Goal: Find specific page/section: Find specific page/section

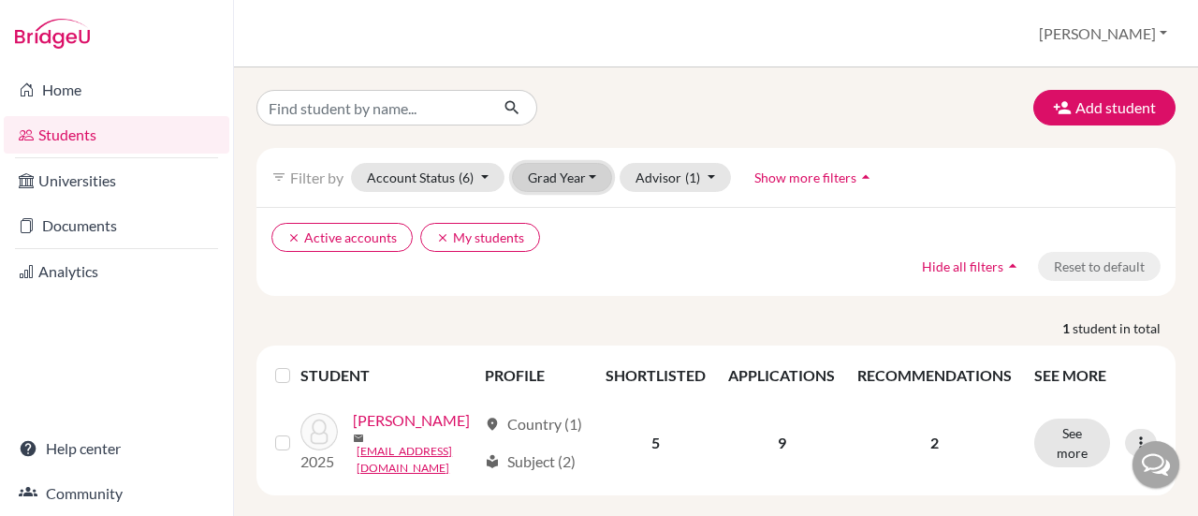
click at [579, 177] on button "Grad Year" at bounding box center [562, 177] width 101 height 29
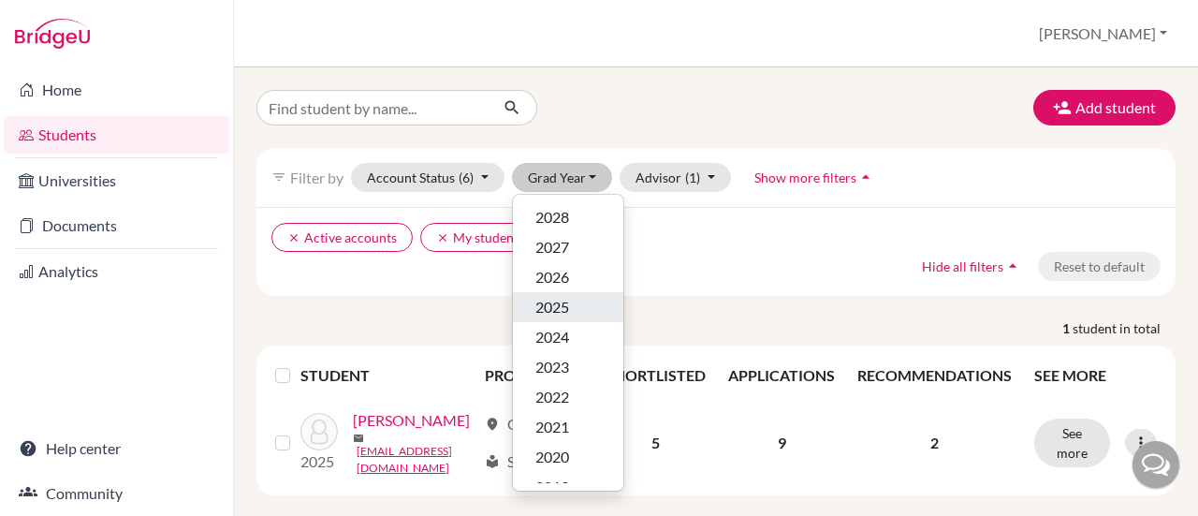
click at [575, 292] on button "2025" at bounding box center [568, 307] width 110 height 30
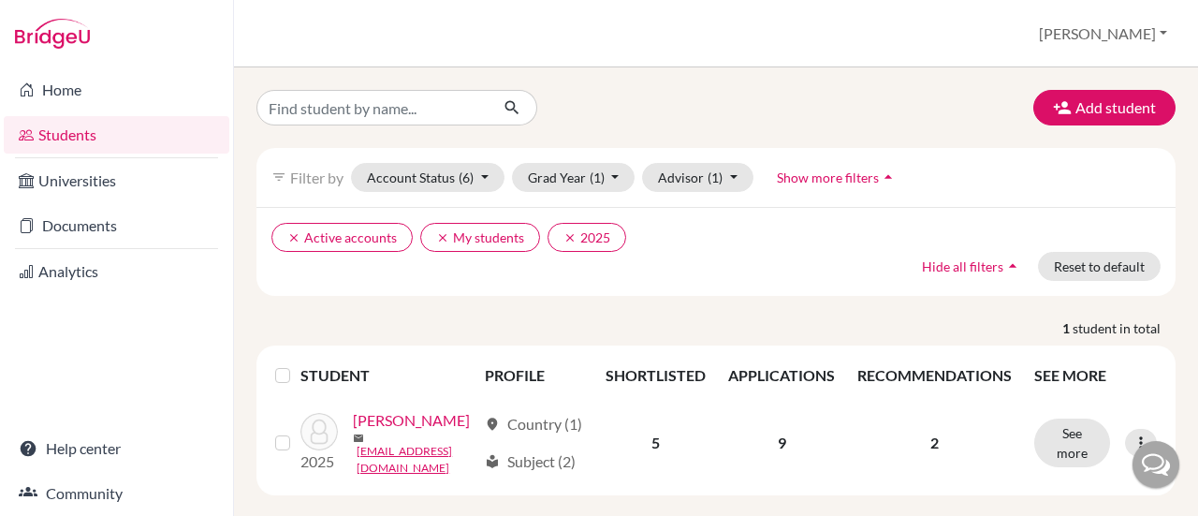
scroll to position [36, 0]
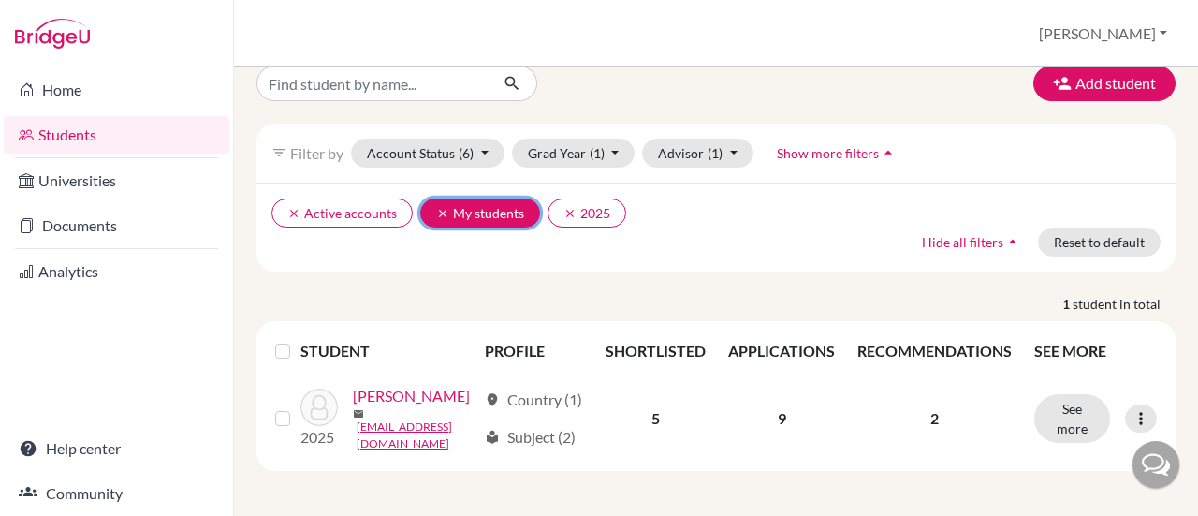
click at [437, 207] on icon "clear" at bounding box center [442, 213] width 13 height 13
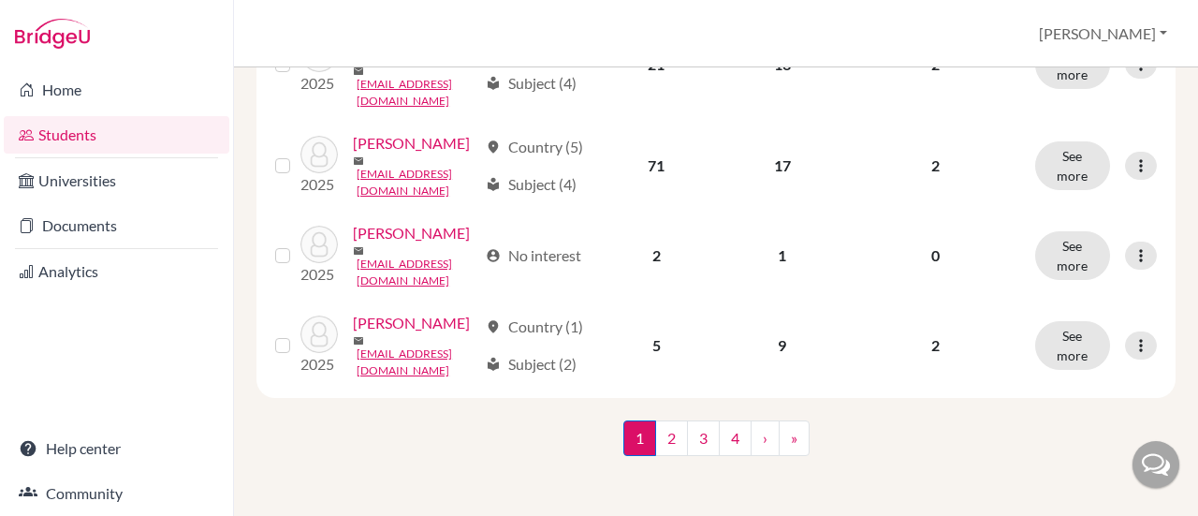
scroll to position [2427, 0]
